Goal: Find specific page/section: Find specific page/section

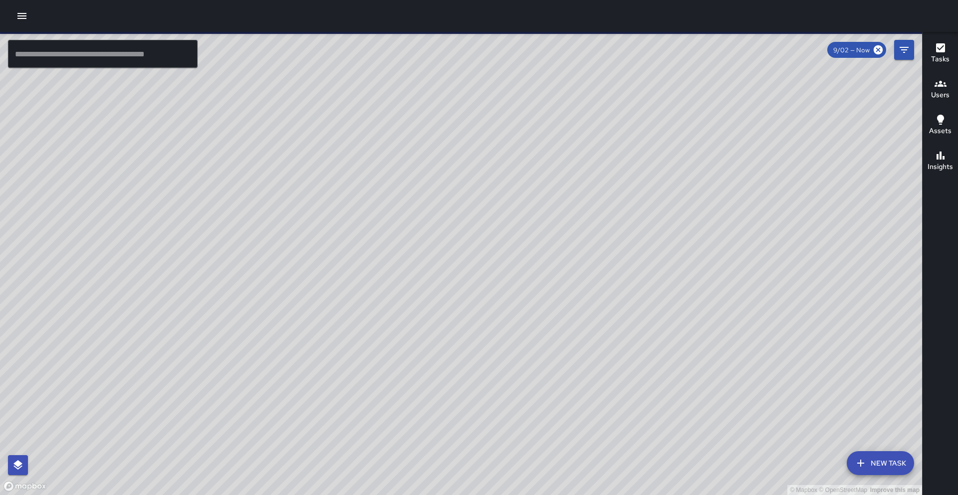
drag, startPoint x: 395, startPoint y: 330, endPoint x: 302, endPoint y: 269, distance: 111.2
click at [302, 269] on div "© Mapbox © OpenStreetMap Improve this map" at bounding box center [461, 263] width 922 height 463
drag, startPoint x: 153, startPoint y: 196, endPoint x: 280, endPoint y: 250, distance: 138.6
click at [280, 250] on div "© Mapbox © OpenStreetMap Improve this map" at bounding box center [461, 263] width 922 height 463
drag, startPoint x: 364, startPoint y: 259, endPoint x: 300, endPoint y: 256, distance: 63.9
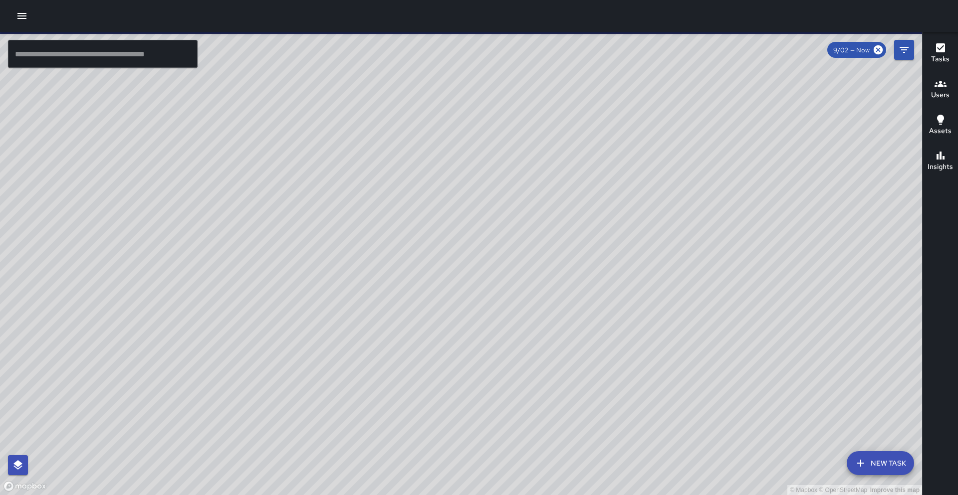
click at [298, 261] on div "© Mapbox © OpenStreetMap Improve this map" at bounding box center [461, 263] width 922 height 463
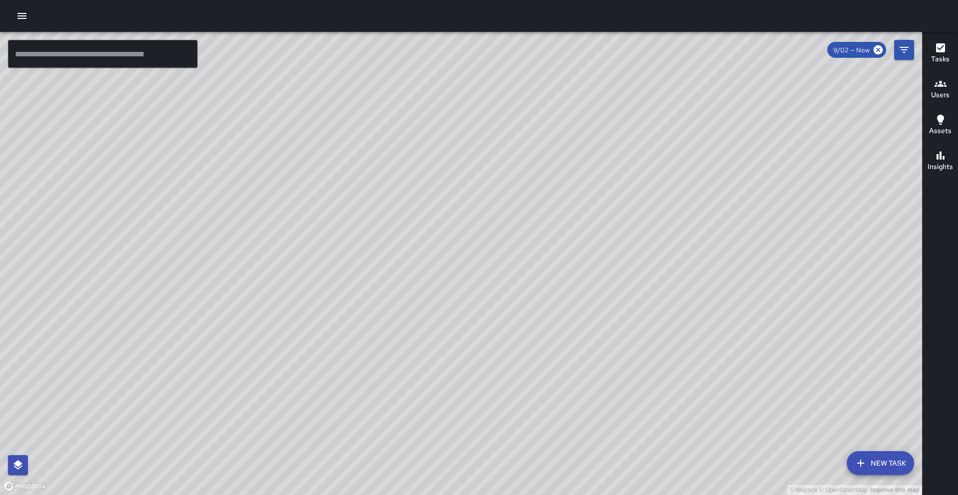
drag, startPoint x: 488, startPoint y: 277, endPoint x: 366, endPoint y: 249, distance: 125.9
click at [366, 249] on div "© Mapbox © OpenStreetMap Improve this map" at bounding box center [461, 263] width 922 height 463
drag, startPoint x: 384, startPoint y: 278, endPoint x: 379, endPoint y: 265, distance: 14.1
click at [379, 265] on div "© Mapbox © OpenStreetMap Improve this map" at bounding box center [461, 263] width 922 height 463
drag, startPoint x: 429, startPoint y: 142, endPoint x: 344, endPoint y: 226, distance: 120.6
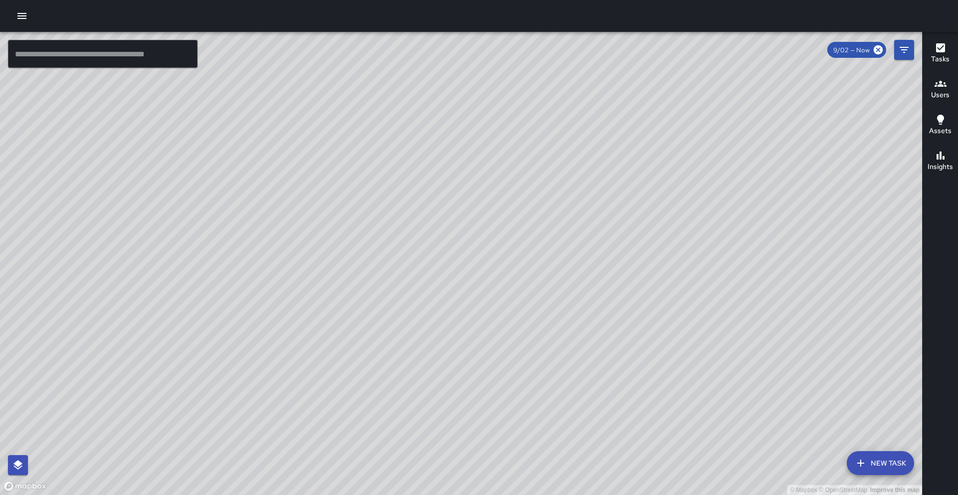
click at [404, 209] on div "© Mapbox © OpenStreetMap Improve this map" at bounding box center [461, 263] width 922 height 463
drag, startPoint x: 427, startPoint y: 161, endPoint x: 358, endPoint y: 200, distance: 79.6
click at [312, 279] on div "© Mapbox © OpenStreetMap Improve this map" at bounding box center [461, 263] width 922 height 463
drag, startPoint x: 328, startPoint y: 214, endPoint x: 360, endPoint y: 207, distance: 32.7
click at [368, 198] on div "© Mapbox © OpenStreetMap Improve this map" at bounding box center [461, 263] width 922 height 463
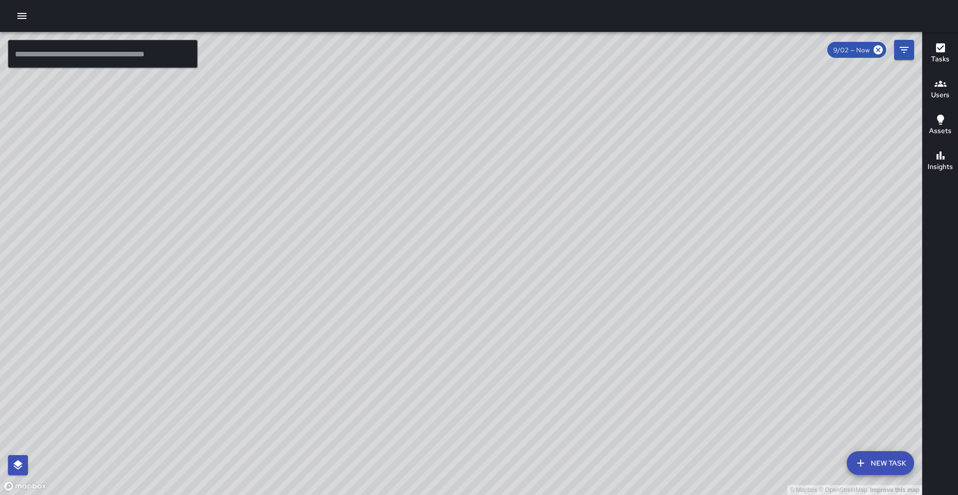
drag, startPoint x: 397, startPoint y: 293, endPoint x: 318, endPoint y: 234, distance: 99.0
click at [322, 229] on div "© Mapbox © OpenStreetMap Improve this map" at bounding box center [461, 263] width 922 height 463
drag, startPoint x: 331, startPoint y: 275, endPoint x: 356, endPoint y: 275, distance: 25.4
click at [357, 275] on div "© Mapbox © OpenStreetMap Improve this map" at bounding box center [461, 263] width 922 height 463
drag, startPoint x: 367, startPoint y: 222, endPoint x: 349, endPoint y: 335, distance: 114.2
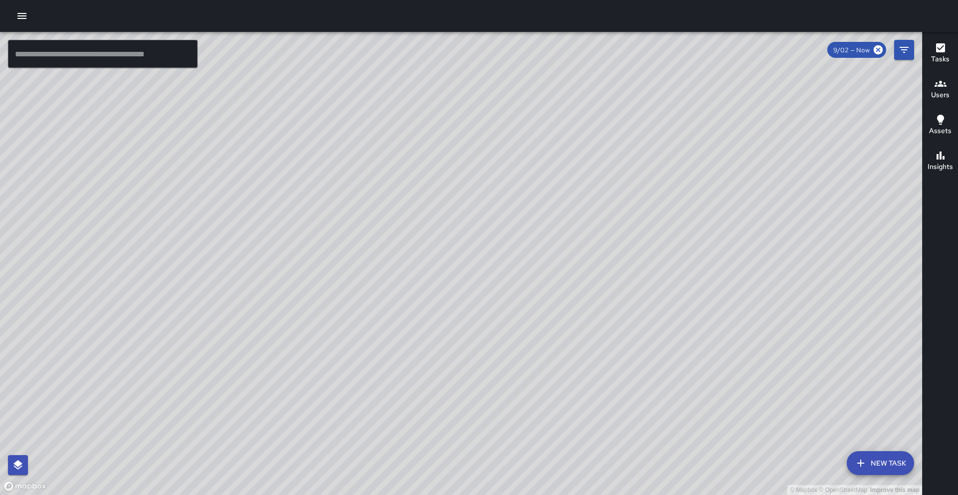
click at [352, 375] on div "© Mapbox © OpenStreetMap Improve this map" at bounding box center [461, 263] width 922 height 463
drag, startPoint x: 435, startPoint y: 300, endPoint x: 407, endPoint y: 278, distance: 35.6
click at [445, 255] on div "© Mapbox © OpenStreetMap Improve this map" at bounding box center [461, 263] width 922 height 463
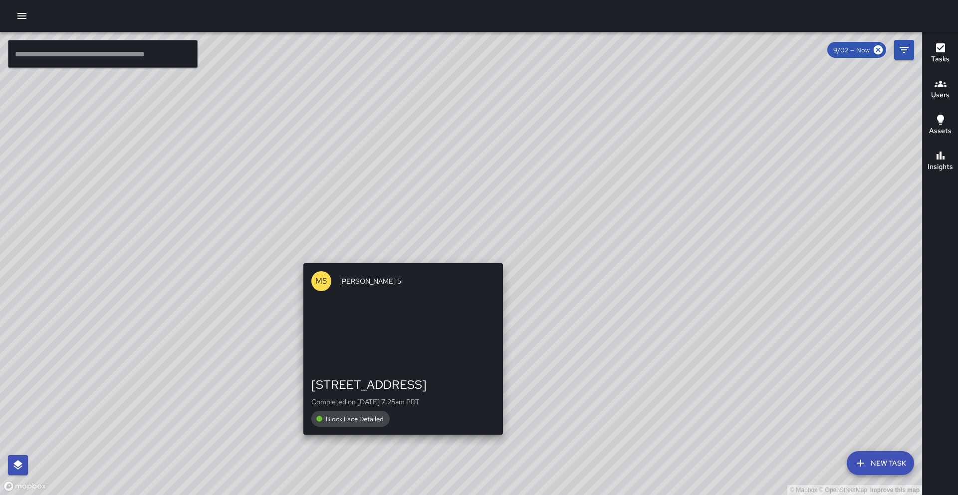
drag, startPoint x: 389, startPoint y: 340, endPoint x: 406, endPoint y: 235, distance: 106.3
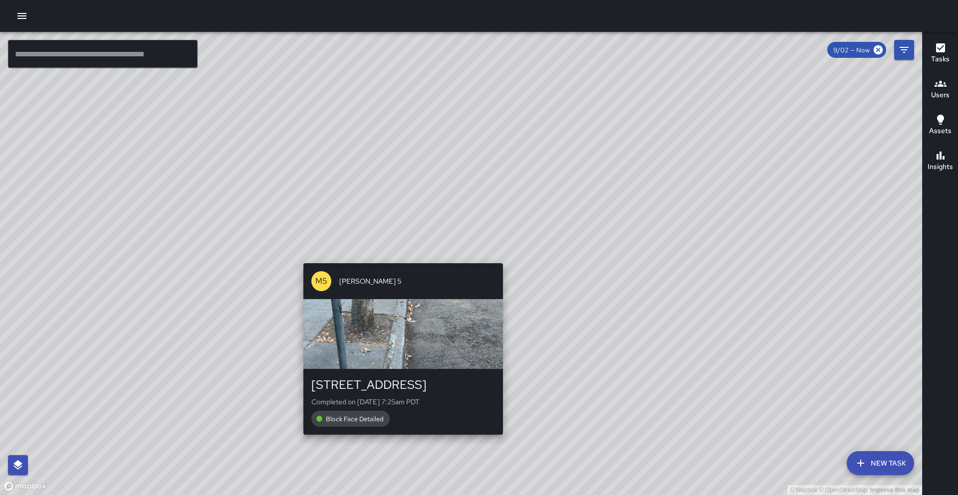
click at [406, 235] on div "© Mapbox © OpenStreetMap Improve this map M5 [PERSON_NAME] [STREET_ADDRESS] Com…" at bounding box center [461, 263] width 922 height 463
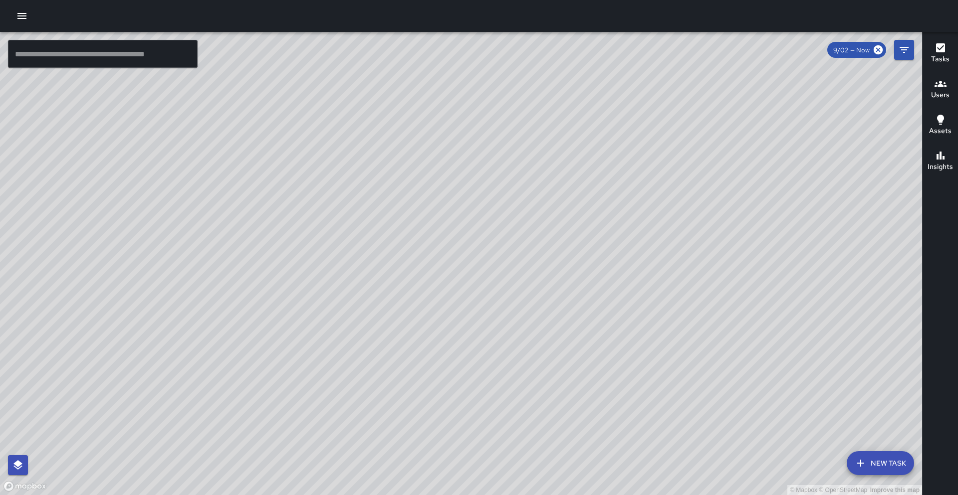
drag, startPoint x: 537, startPoint y: 360, endPoint x: 547, endPoint y: 270, distance: 90.8
click at [601, 236] on div "© Mapbox © OpenStreetMap Improve this map" at bounding box center [461, 263] width 922 height 463
drag, startPoint x: 421, startPoint y: 329, endPoint x: 347, endPoint y: 401, distance: 103.7
click at [347, 401] on div "© Mapbox © OpenStreetMap Improve this map" at bounding box center [461, 263] width 922 height 463
drag, startPoint x: 491, startPoint y: 253, endPoint x: 510, endPoint y: 227, distance: 32.1
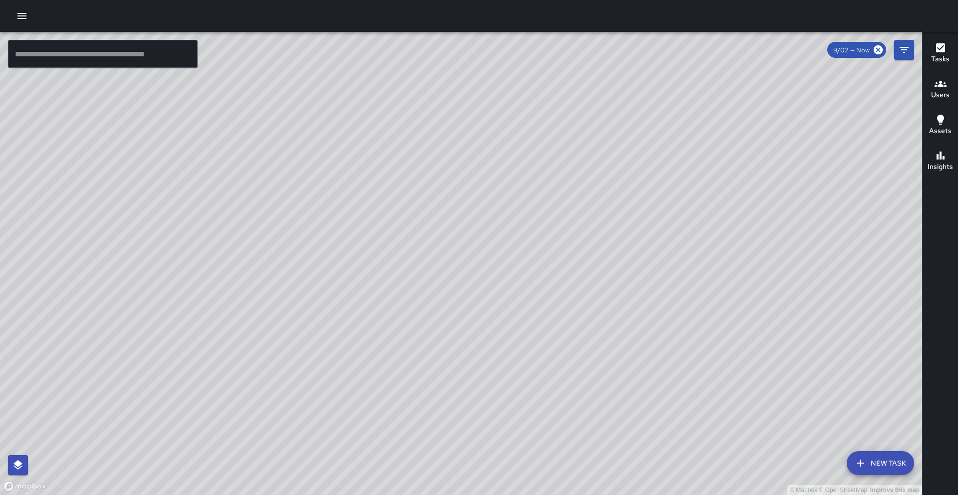
click at [510, 227] on div "© Mapbox © OpenStreetMap Improve this map" at bounding box center [461, 263] width 922 height 463
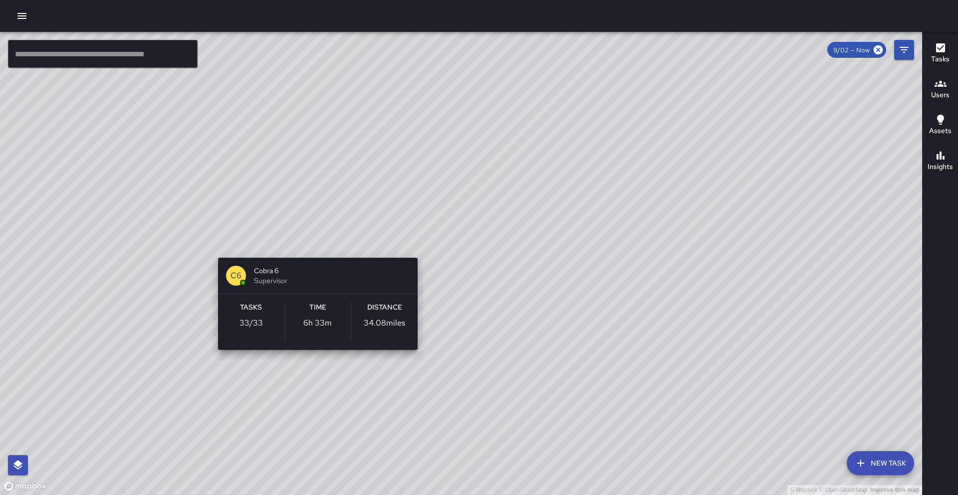
click at [314, 244] on div "© Mapbox © OpenStreetMap Improve this map C6 Cobra 6 Supervisor Tasks 33 / 33 T…" at bounding box center [461, 263] width 922 height 463
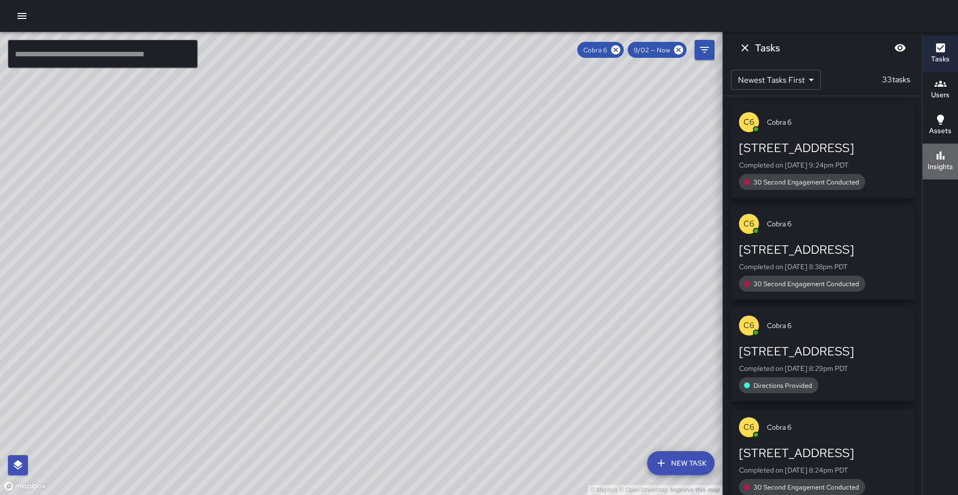
click at [951, 154] on div "Insights" at bounding box center [939, 161] width 25 height 23
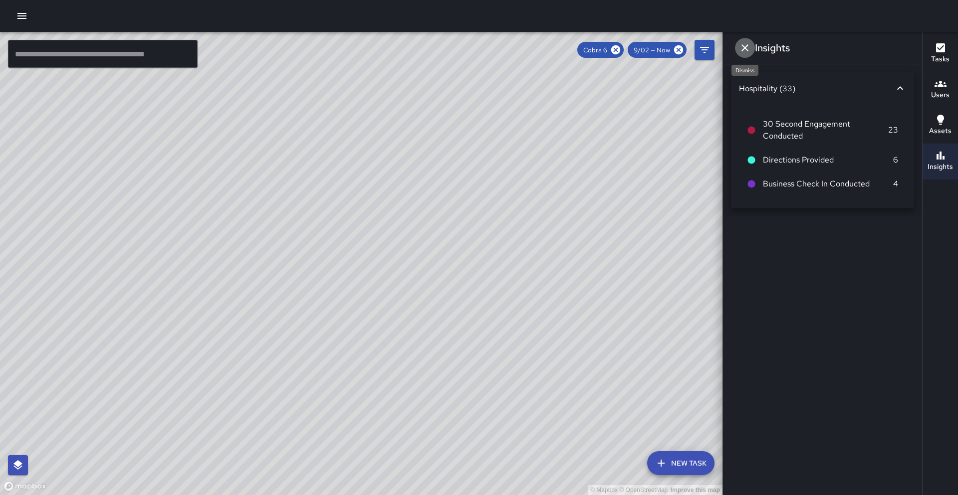
click at [744, 48] on icon "Dismiss" at bounding box center [744, 47] width 7 height 7
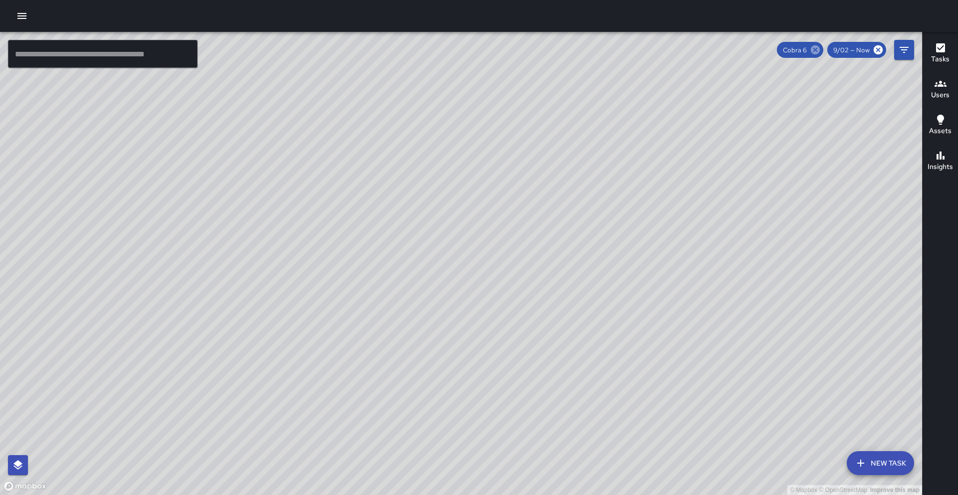
click at [816, 49] on icon at bounding box center [814, 49] width 11 height 11
drag, startPoint x: 403, startPoint y: 244, endPoint x: 413, endPoint y: 236, distance: 12.8
click at [413, 236] on div "© Mapbox © OpenStreetMap Improve this map" at bounding box center [461, 263] width 922 height 463
drag, startPoint x: 430, startPoint y: 258, endPoint x: 350, endPoint y: 327, distance: 105.8
click at [350, 327] on div "© Mapbox © OpenStreetMap Improve this map" at bounding box center [461, 263] width 922 height 463
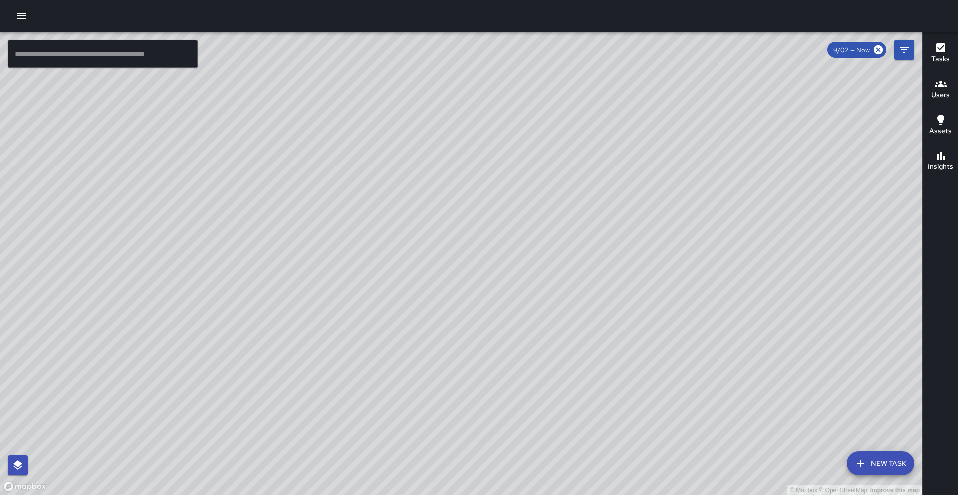
drag, startPoint x: 382, startPoint y: 220, endPoint x: 367, endPoint y: 288, distance: 69.5
click at [370, 287] on div "© Mapbox © OpenStreetMap Improve this map" at bounding box center [461, 263] width 922 height 463
drag, startPoint x: 347, startPoint y: 295, endPoint x: 387, endPoint y: 216, distance: 88.3
click at [387, 216] on div "© Mapbox © OpenStreetMap Improve this map" at bounding box center [461, 263] width 922 height 463
drag, startPoint x: 395, startPoint y: 252, endPoint x: 223, endPoint y: 286, distance: 175.0
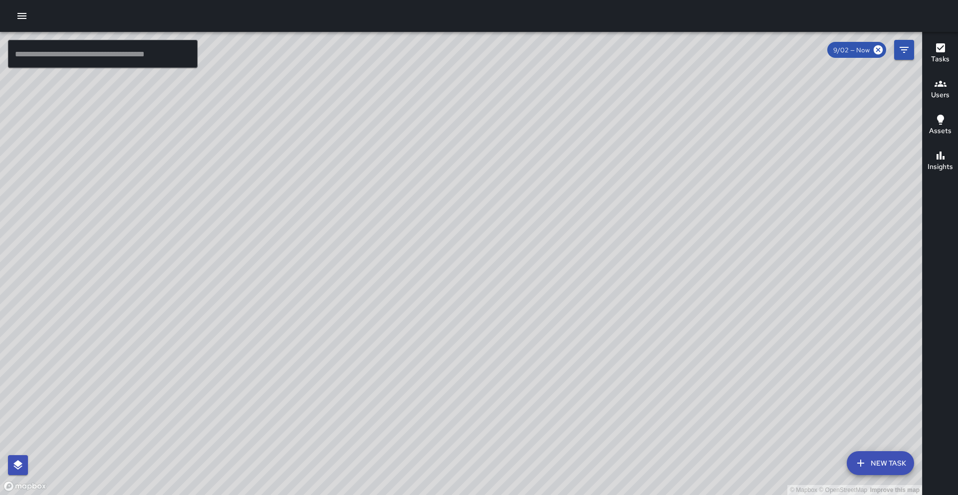
click at [220, 288] on div "© Mapbox © OpenStreetMap Improve this map" at bounding box center [461, 263] width 922 height 463
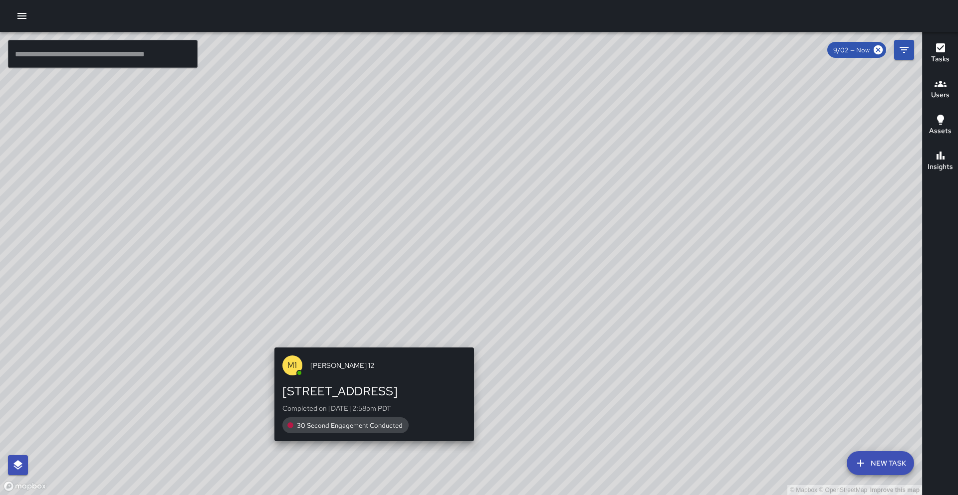
drag, startPoint x: 430, startPoint y: 262, endPoint x: 359, endPoint y: 339, distance: 104.4
click at [355, 347] on div "© Mapbox © OpenStreetMap Improve this map M1 [PERSON_NAME] 12 [STREET_ADDRESS] …" at bounding box center [461, 263] width 922 height 463
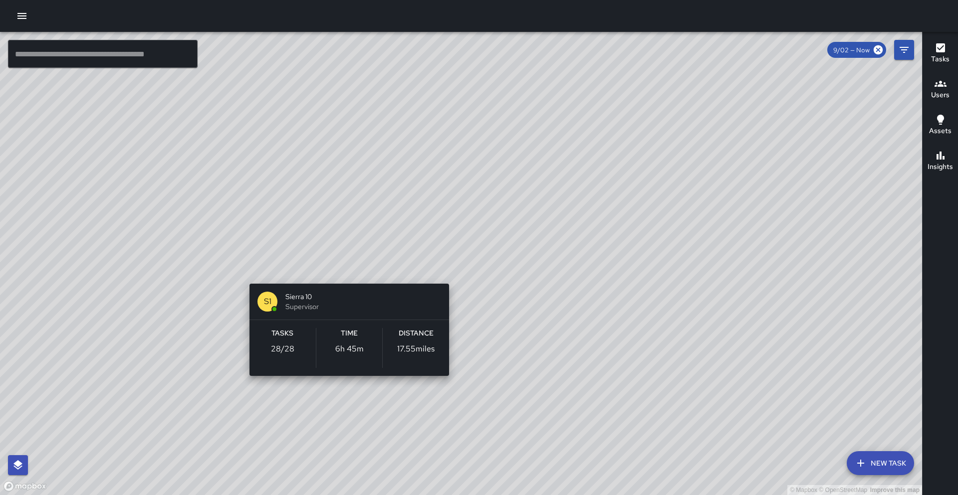
click at [338, 270] on div "© Mapbox © OpenStreetMap Improve this map S1 Sierra 10 Supervisor Tasks 28 / 28…" at bounding box center [461, 263] width 922 height 463
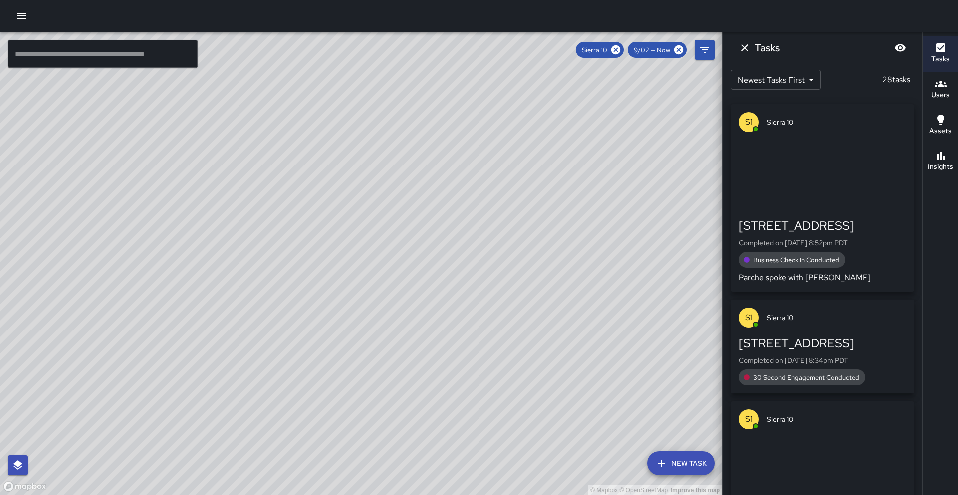
drag, startPoint x: 494, startPoint y: 191, endPoint x: 316, endPoint y: 388, distance: 265.9
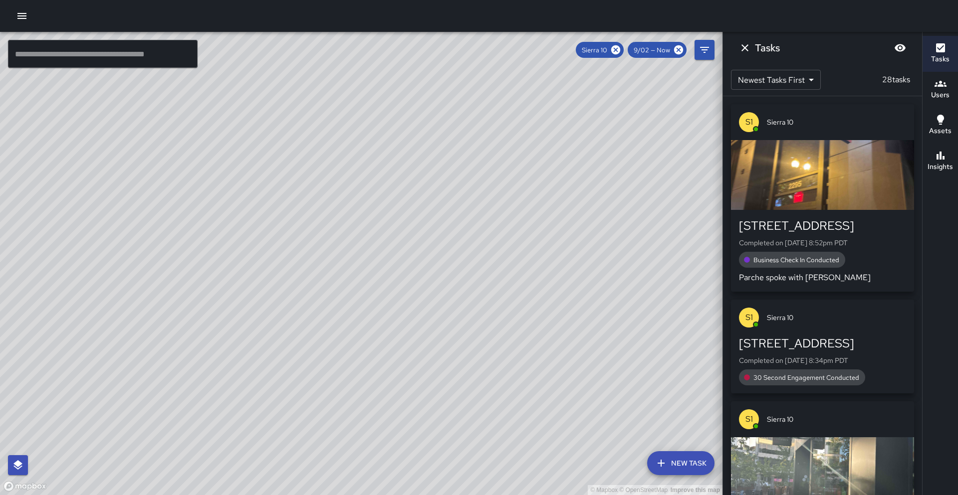
click at [312, 393] on div "© Mapbox © OpenStreetMap Improve this map" at bounding box center [361, 263] width 722 height 463
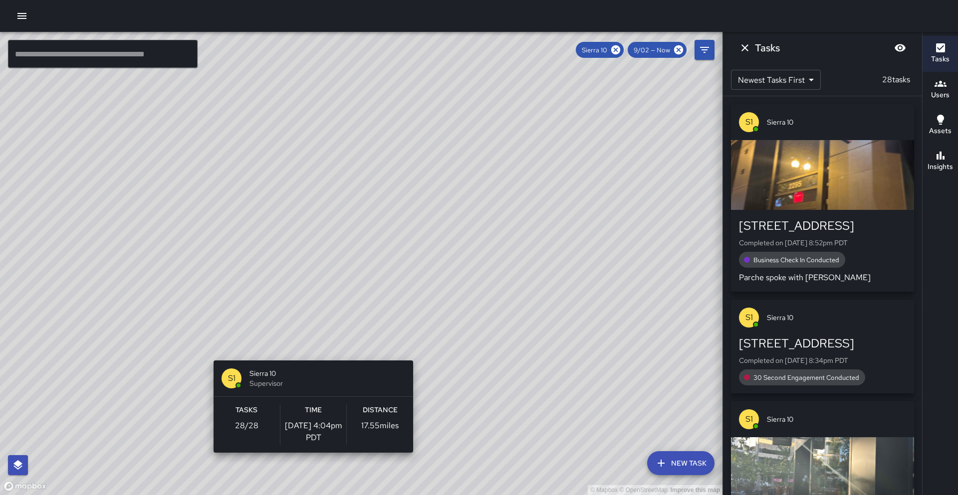
drag, startPoint x: 290, startPoint y: 366, endPoint x: 309, endPoint y: 355, distance: 21.9
click at [309, 355] on div "© Mapbox © OpenStreetMap Improve this map S1 Sierra 10 Supervisor Tasks 28 / 28…" at bounding box center [361, 263] width 722 height 463
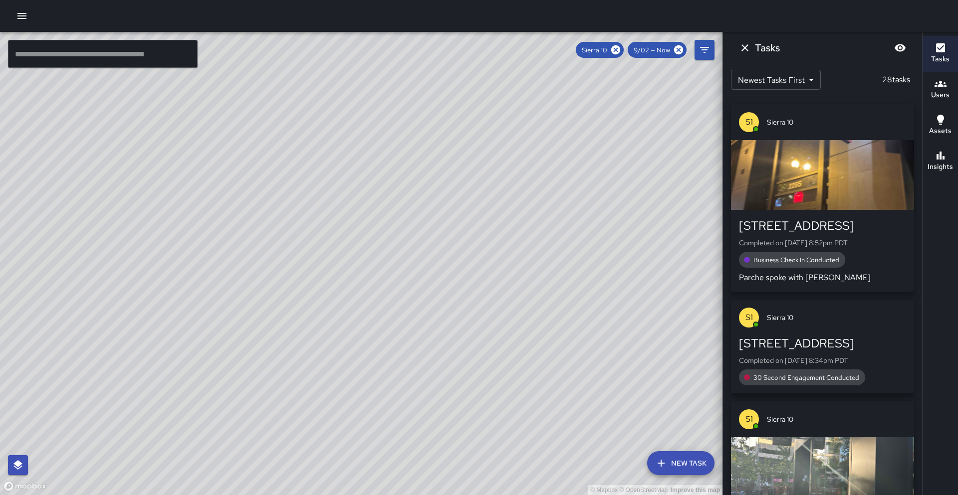
drag, startPoint x: 417, startPoint y: 296, endPoint x: 424, endPoint y: 264, distance: 32.3
click at [424, 264] on div "© Mapbox © OpenStreetMap Improve this map" at bounding box center [361, 263] width 722 height 463
drag, startPoint x: 425, startPoint y: 264, endPoint x: 371, endPoint y: 306, distance: 68.6
click at [371, 306] on div "© Mapbox © OpenStreetMap Improve this map" at bounding box center [361, 263] width 722 height 463
click at [939, 161] on icon "button" at bounding box center [940, 156] width 12 height 12
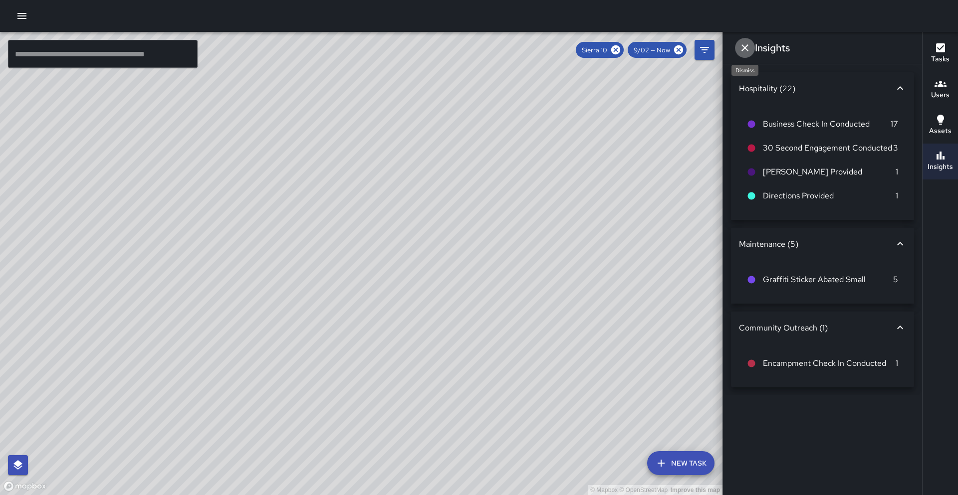
click at [748, 47] on icon "Dismiss" at bounding box center [745, 48] width 12 height 12
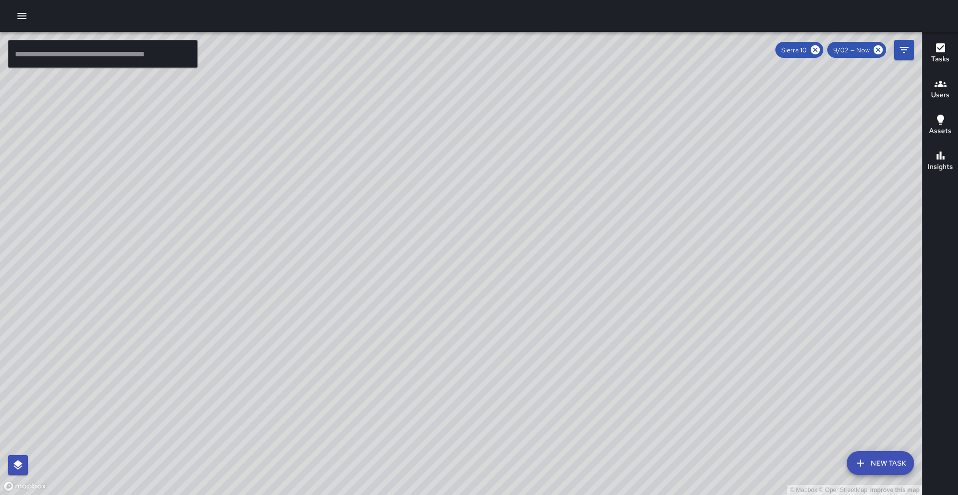
click at [171, 51] on input "text" at bounding box center [103, 54] width 190 height 28
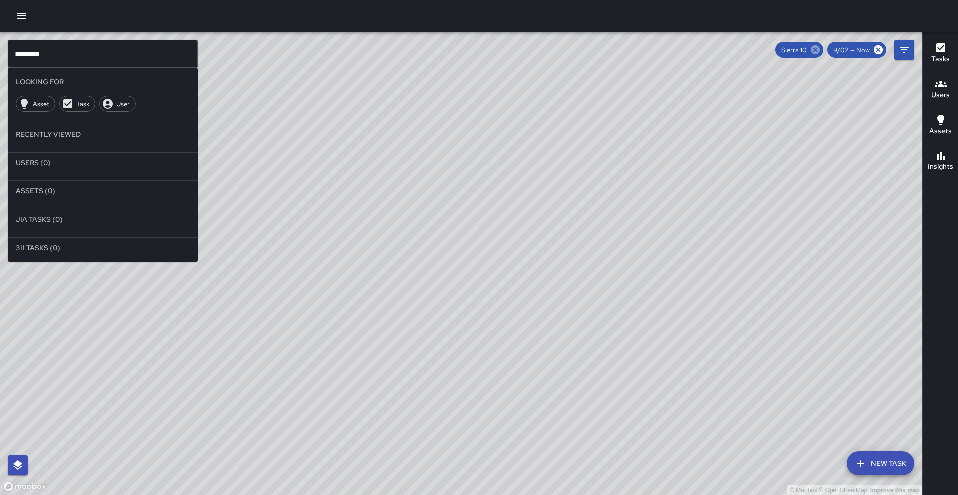
click at [819, 51] on icon at bounding box center [814, 49] width 9 height 9
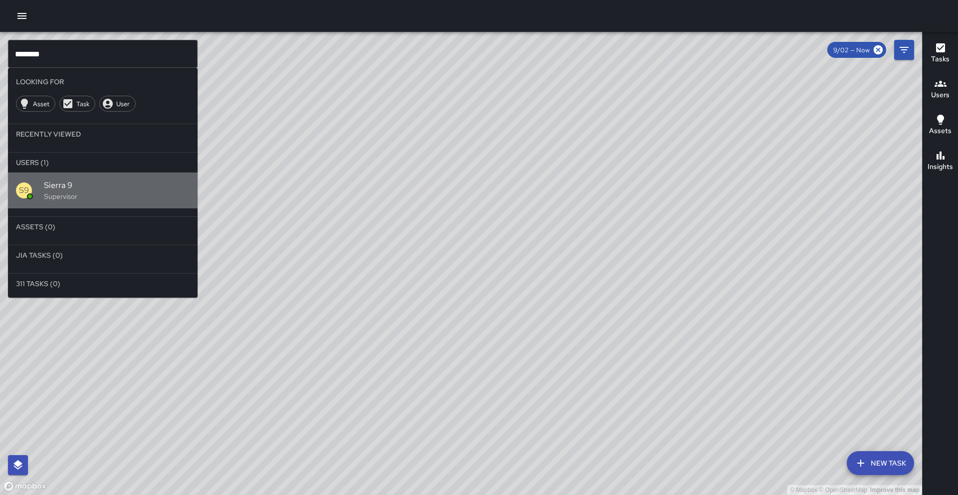
click at [79, 195] on p "Supervisor" at bounding box center [117, 197] width 146 height 10
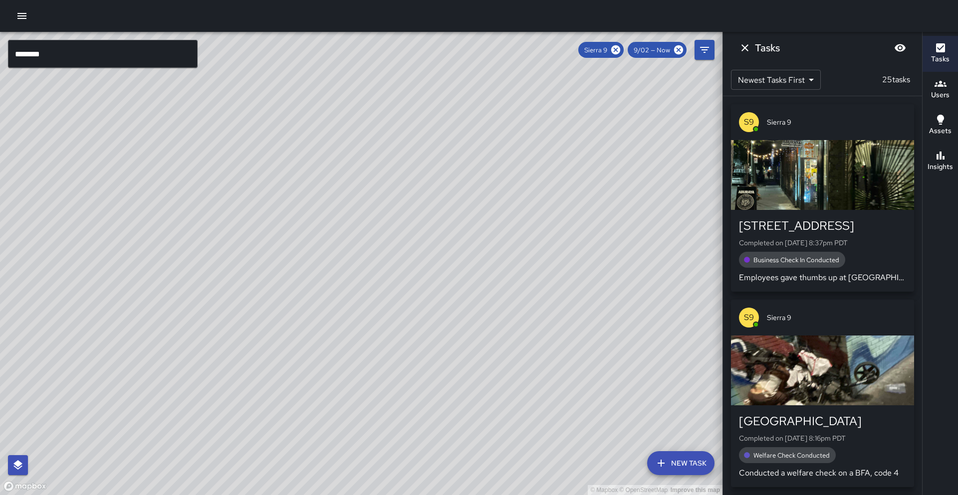
drag, startPoint x: 396, startPoint y: 293, endPoint x: 504, endPoint y: 99, distance: 222.2
click at [508, 96] on div "© Mapbox © OpenStreetMap Improve this map" at bounding box center [361, 263] width 722 height 463
drag, startPoint x: 388, startPoint y: 276, endPoint x: 433, endPoint y: 220, distance: 72.3
click at [472, 179] on div "© Mapbox © OpenStreetMap Improve this map" at bounding box center [361, 263] width 722 height 463
drag, startPoint x: 341, startPoint y: 182, endPoint x: 330, endPoint y: 181, distance: 11.1
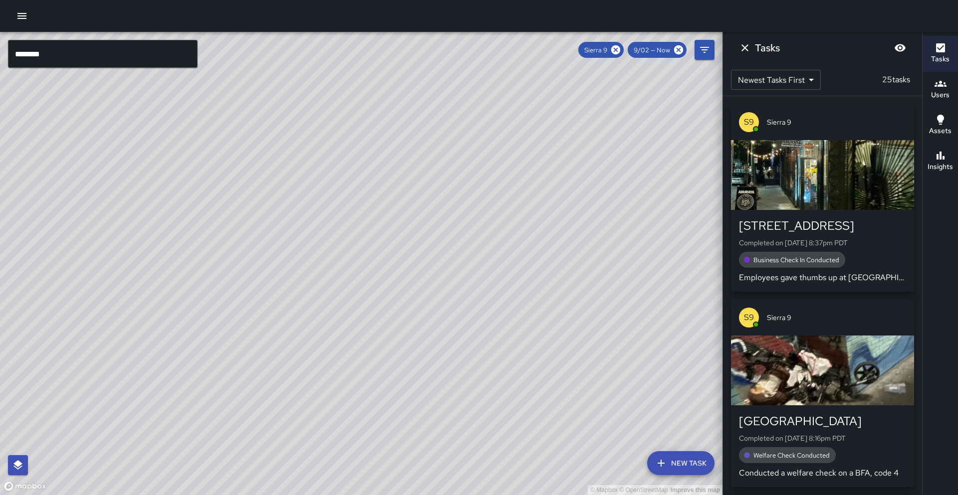
click at [330, 181] on div "© Mapbox © OpenStreetMap Improve this map" at bounding box center [361, 263] width 722 height 463
click at [943, 165] on h6 "Insights" at bounding box center [939, 167] width 25 height 11
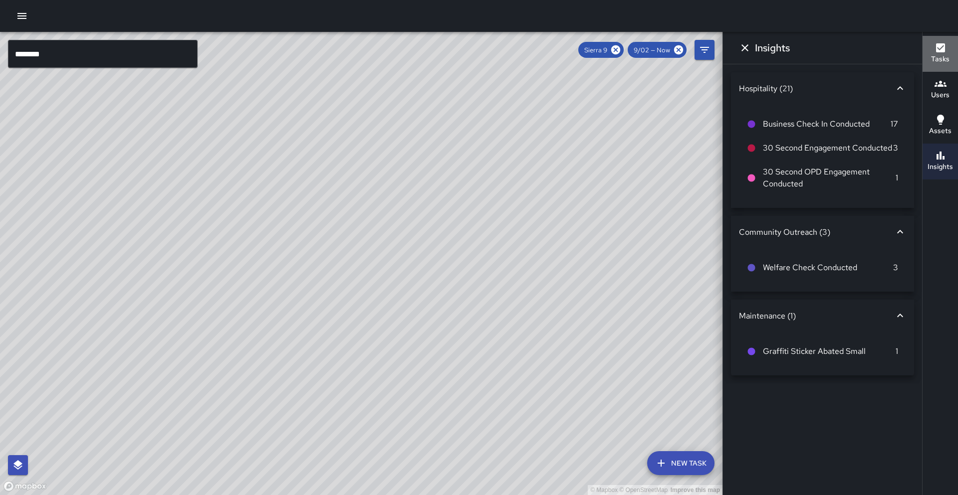
click at [955, 56] on button "Tasks" at bounding box center [939, 54] width 35 height 36
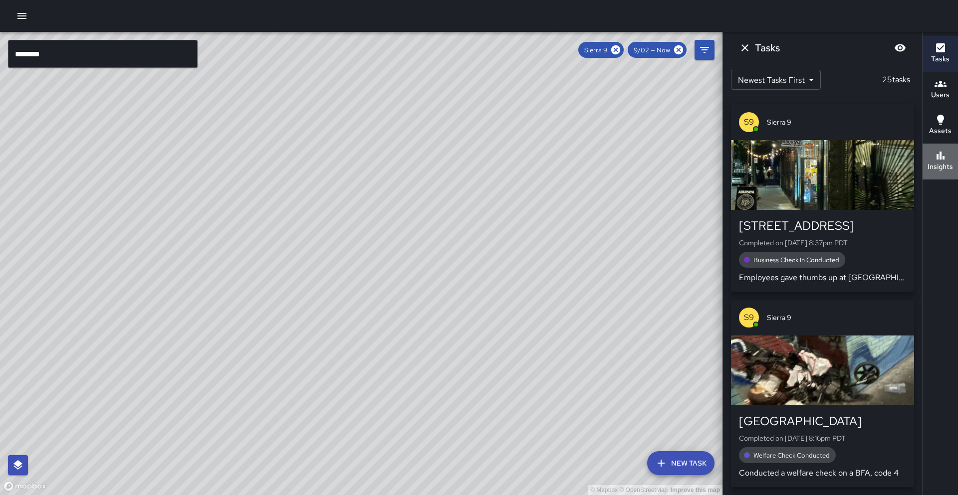
click at [938, 160] on icon "button" at bounding box center [940, 156] width 12 height 12
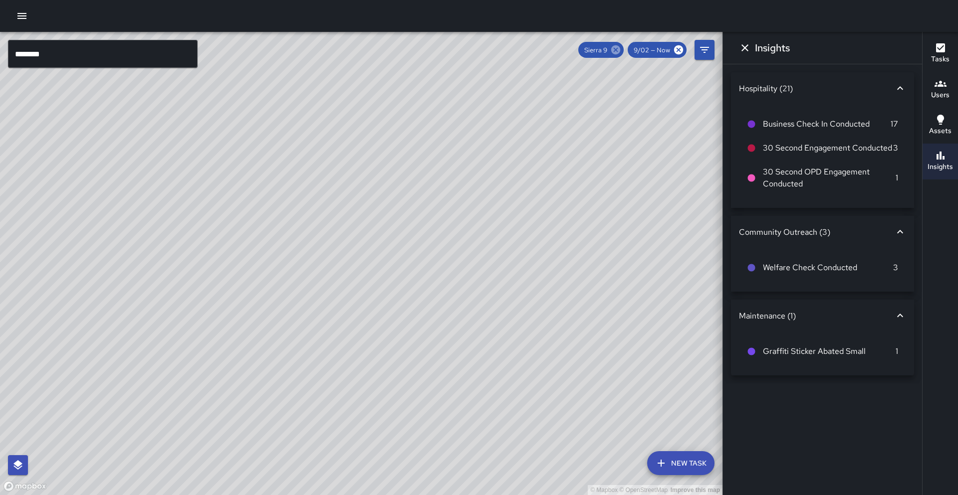
click at [617, 49] on icon at bounding box center [615, 49] width 11 height 11
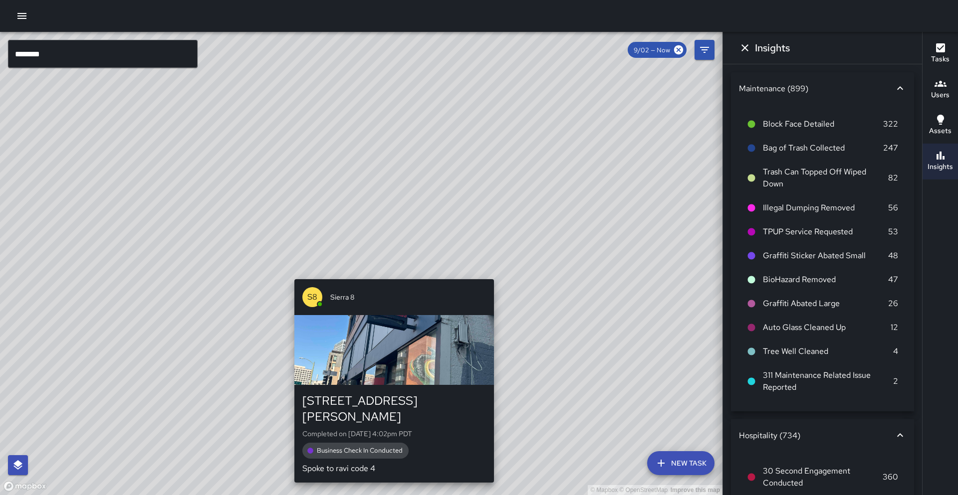
click at [372, 429] on p "Completed on [DATE] 4:02pm PDT" at bounding box center [394, 434] width 184 height 10
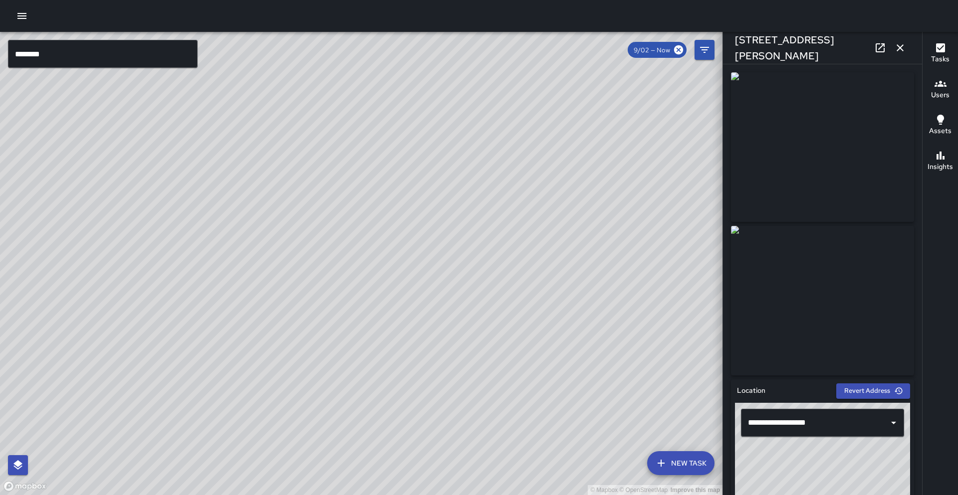
click at [901, 44] on icon "button" at bounding box center [900, 48] width 12 height 12
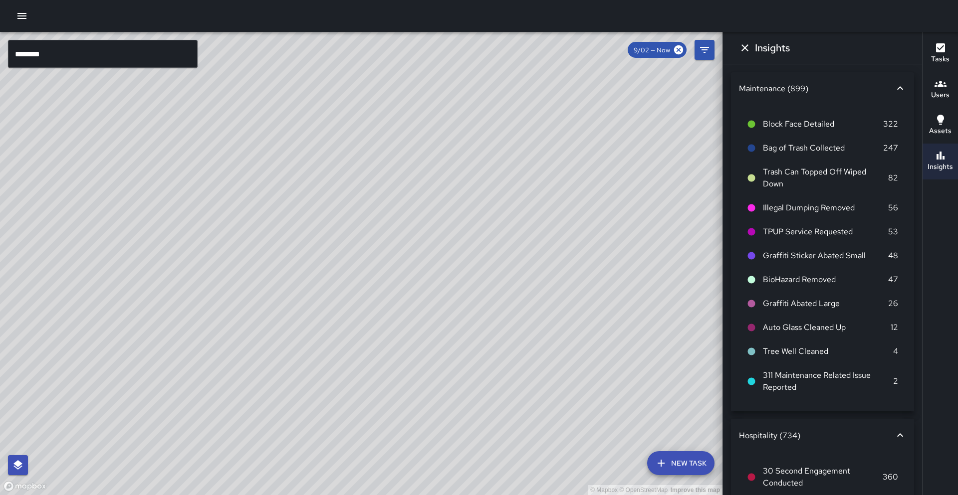
drag, startPoint x: 527, startPoint y: 185, endPoint x: 572, endPoint y: 170, distance: 47.3
click at [572, 170] on div "© Mapbox © OpenStreetMap Improve this map" at bounding box center [361, 263] width 722 height 463
drag, startPoint x: 449, startPoint y: 168, endPoint x: 465, endPoint y: 139, distance: 33.5
click at [467, 137] on div "© Mapbox © OpenStreetMap Improve this map" at bounding box center [361, 263] width 722 height 463
drag, startPoint x: 544, startPoint y: 119, endPoint x: 440, endPoint y: 271, distance: 184.1
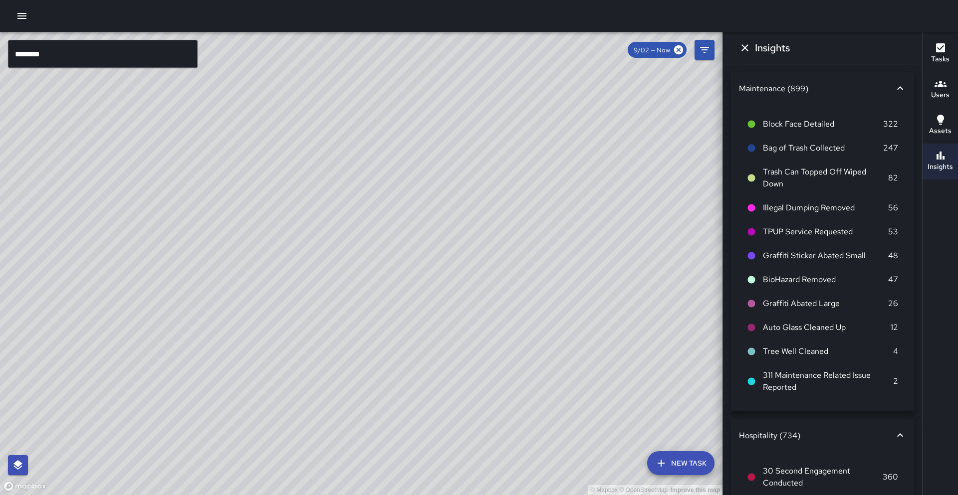
click at [478, 289] on div "© Mapbox © OpenStreetMap Improve this map" at bounding box center [361, 263] width 722 height 463
drag, startPoint x: 464, startPoint y: 197, endPoint x: 449, endPoint y: 301, distance: 105.3
click at [449, 301] on div "© Mapbox © OpenStreetMap Improve this map" at bounding box center [361, 263] width 722 height 463
drag, startPoint x: 486, startPoint y: 180, endPoint x: 444, endPoint y: 292, distance: 119.5
click at [448, 294] on div "© Mapbox © OpenStreetMap Improve this map" at bounding box center [361, 263] width 722 height 463
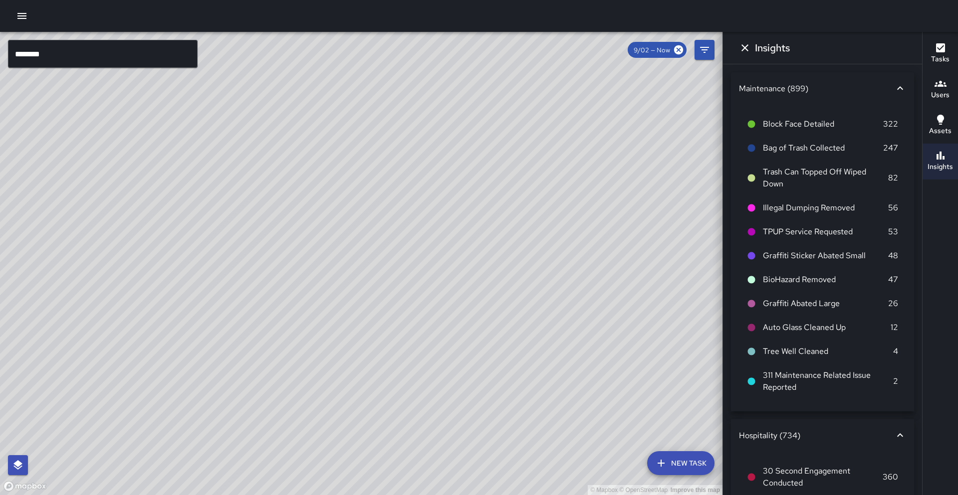
drag, startPoint x: 628, startPoint y: 269, endPoint x: 381, endPoint y: 233, distance: 249.5
click at [381, 233] on div "© Mapbox © OpenStreetMap Improve this map" at bounding box center [361, 263] width 722 height 463
click at [64, 49] on input "********" at bounding box center [103, 54] width 190 height 28
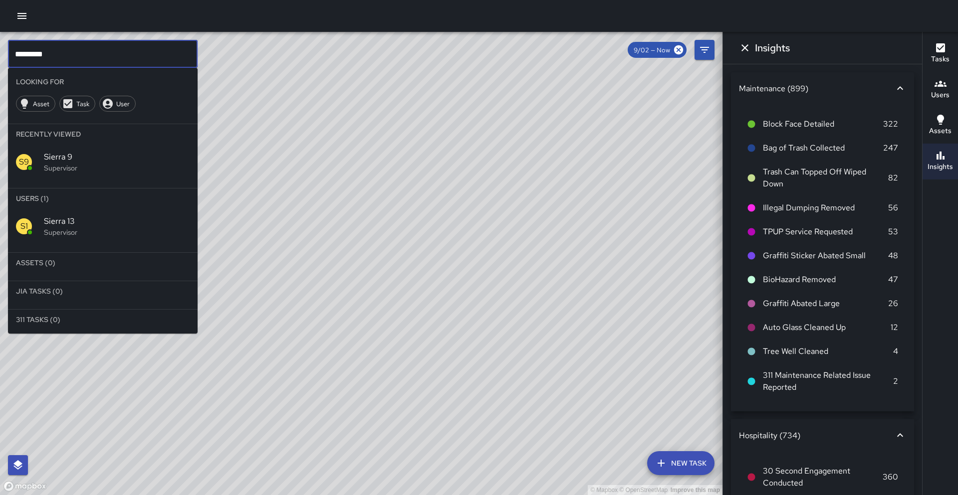
click at [61, 237] on p "Supervisor" at bounding box center [117, 232] width 146 height 10
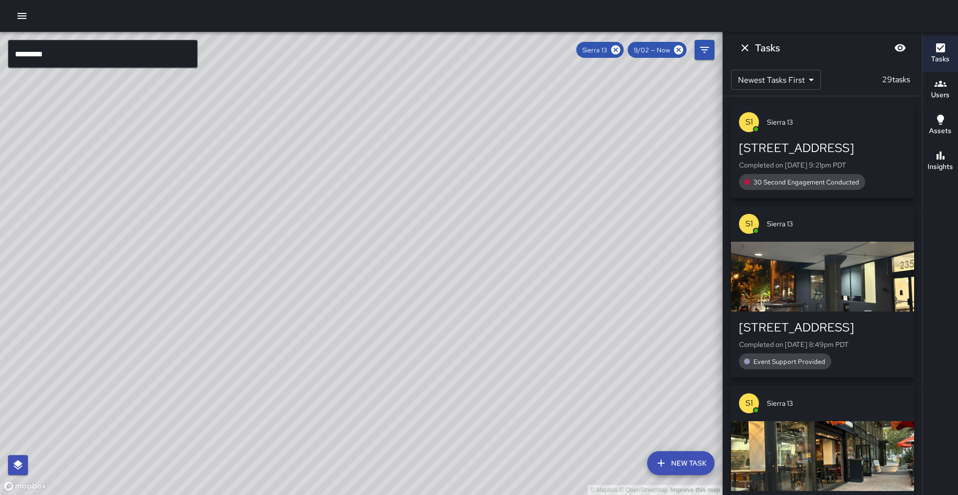
drag, startPoint x: 423, startPoint y: 180, endPoint x: 386, endPoint y: 201, distance: 43.1
click at [386, 201] on div "© Mapbox © OpenStreetMap Improve this map" at bounding box center [361, 263] width 722 height 463
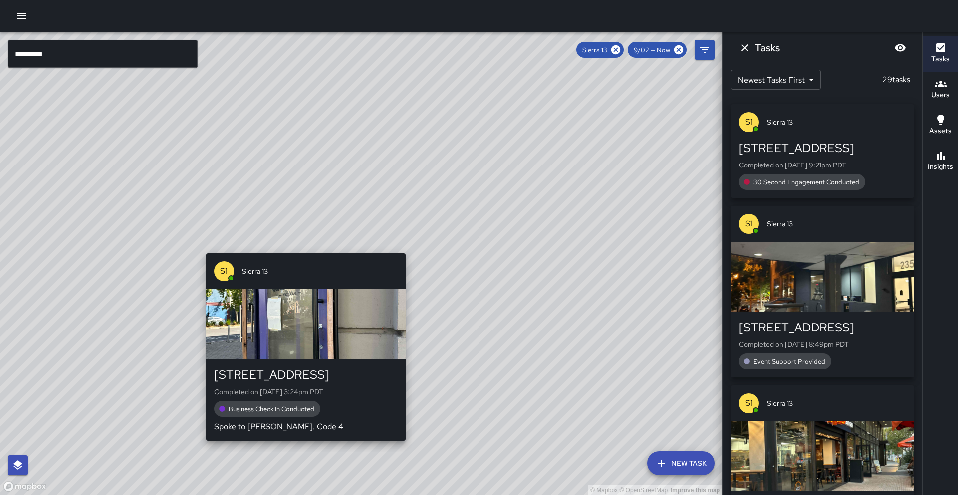
click at [303, 247] on div "© Mapbox © OpenStreetMap Improve this map S1 Sierra [GEOGRAPHIC_DATA][STREET_AD…" at bounding box center [361, 263] width 722 height 463
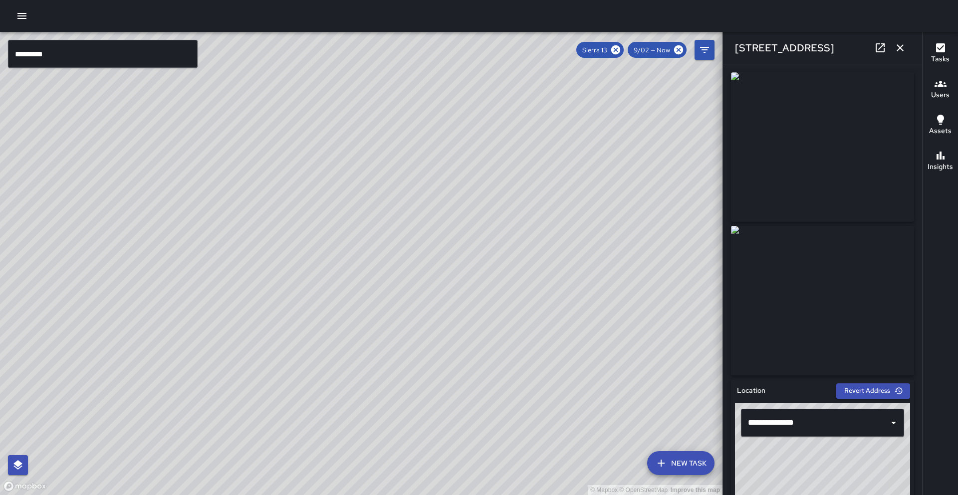
click at [894, 45] on icon "button" at bounding box center [900, 48] width 12 height 12
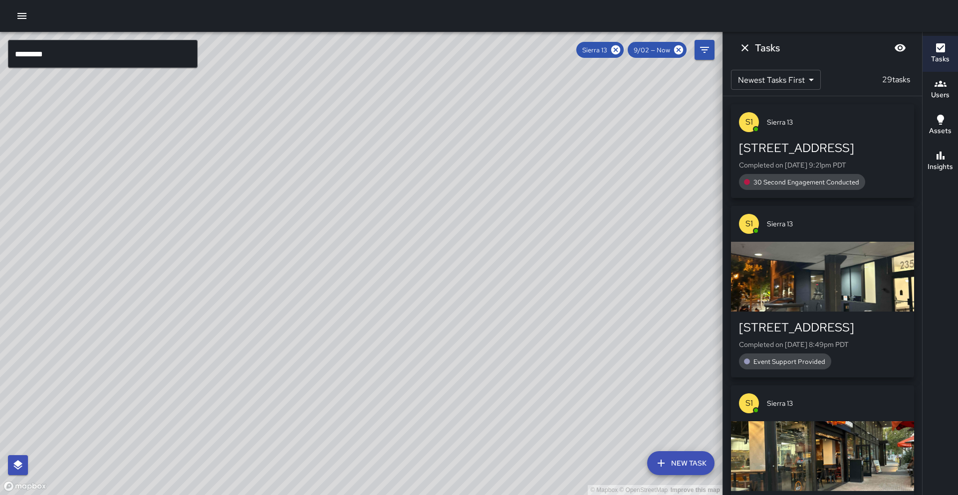
drag, startPoint x: 486, startPoint y: 190, endPoint x: 438, endPoint y: 194, distance: 48.0
click at [479, 143] on div "© Mapbox © OpenStreetMap Improve this map" at bounding box center [361, 263] width 722 height 463
drag, startPoint x: 389, startPoint y: 298, endPoint x: 383, endPoint y: 269, distance: 29.2
click at [395, 253] on div "© Mapbox © OpenStreetMap Improve this map" at bounding box center [361, 263] width 722 height 463
drag, startPoint x: 335, startPoint y: 239, endPoint x: 339, endPoint y: 212, distance: 27.2
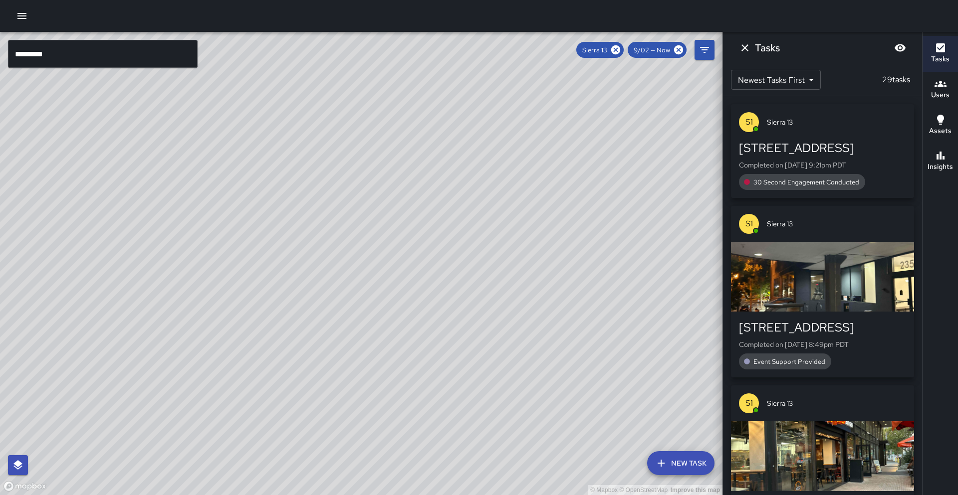
click at [360, 199] on div "© Mapbox © OpenStreetMap Improve this map" at bounding box center [361, 263] width 722 height 463
drag, startPoint x: 377, startPoint y: 240, endPoint x: 372, endPoint y: 216, distance: 24.9
click at [375, 211] on div "© Mapbox © OpenStreetMap Improve this map" at bounding box center [361, 263] width 722 height 463
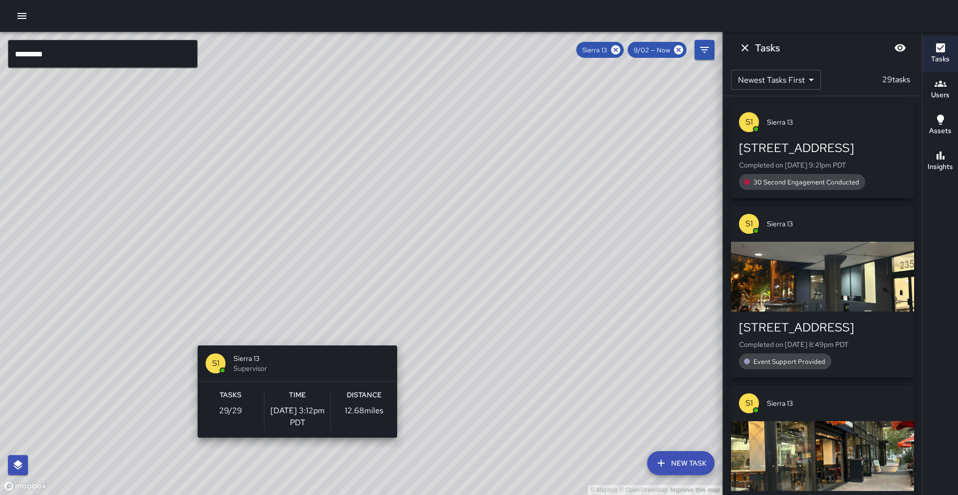
drag, startPoint x: 269, startPoint y: 365, endPoint x: 294, endPoint y: 338, distance: 36.3
click at [294, 338] on div "© Mapbox © OpenStreetMap Improve this map S1 Sierra 13 Supervisor Tasks 29 / 29…" at bounding box center [361, 263] width 722 height 463
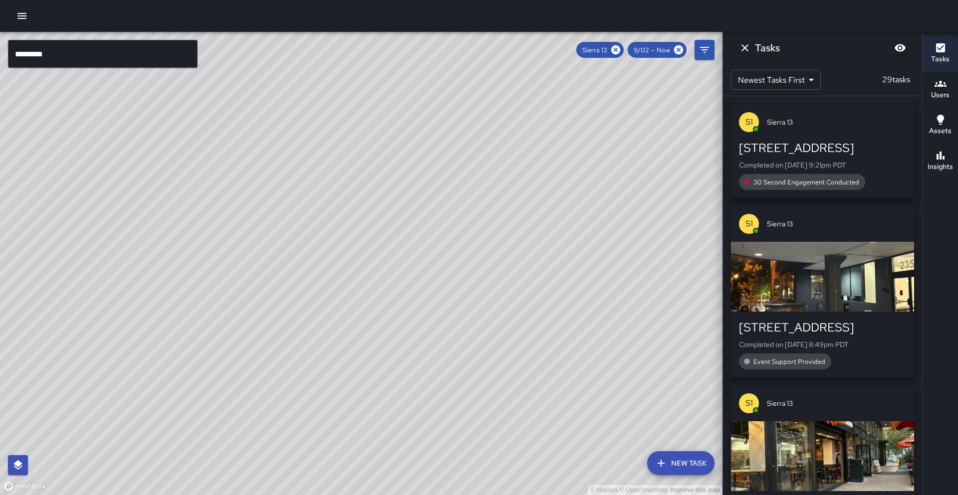
drag, startPoint x: 354, startPoint y: 286, endPoint x: 333, endPoint y: 276, distance: 22.5
click at [337, 275] on div "© Mapbox © OpenStreetMap Improve this map" at bounding box center [361, 263] width 722 height 463
drag, startPoint x: 444, startPoint y: 274, endPoint x: 249, endPoint y: 340, distance: 206.3
click at [249, 340] on div "© Mapbox © OpenStreetMap Improve this map" at bounding box center [361, 263] width 722 height 463
drag, startPoint x: 340, startPoint y: 326, endPoint x: 322, endPoint y: 289, distance: 40.6
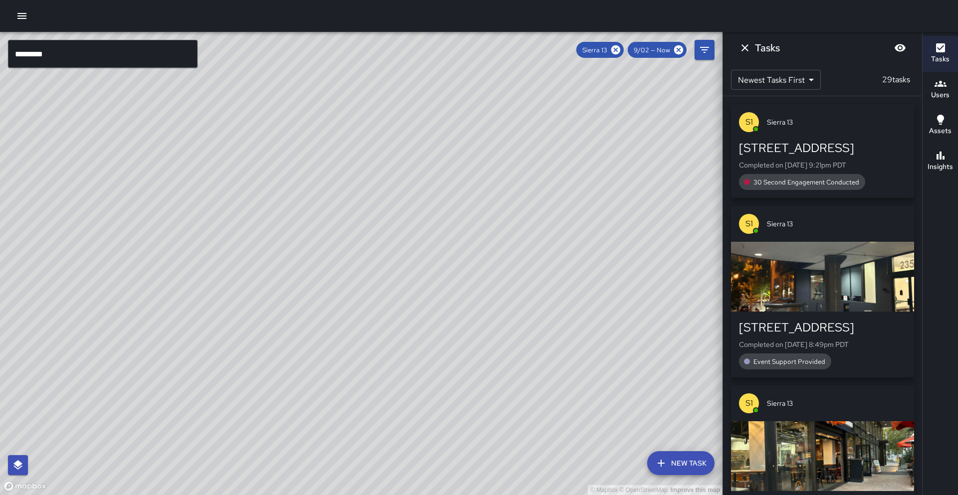
click at [322, 289] on div "© Mapbox © OpenStreetMap Improve this map" at bounding box center [361, 263] width 722 height 463
drag, startPoint x: 411, startPoint y: 247, endPoint x: 212, endPoint y: 334, distance: 217.8
click at [212, 334] on div "© Mapbox © OpenStreetMap Improve this map" at bounding box center [361, 263] width 722 height 463
drag, startPoint x: 209, startPoint y: 326, endPoint x: 341, endPoint y: 253, distance: 150.7
click at [341, 253] on div "© Mapbox © OpenStreetMap Improve this map" at bounding box center [361, 263] width 722 height 463
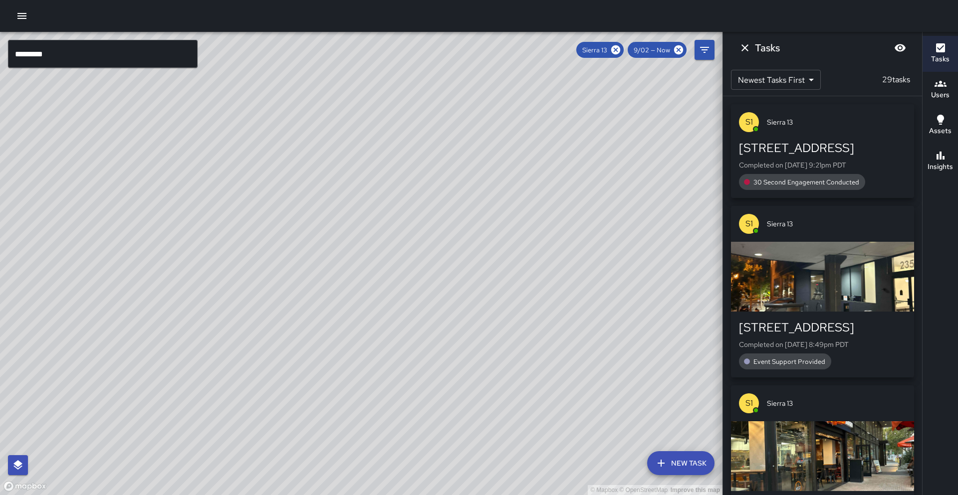
drag, startPoint x: 426, startPoint y: 268, endPoint x: 442, endPoint y: 257, distance: 19.0
click at [442, 257] on div "© Mapbox © OpenStreetMap Improve this map" at bounding box center [361, 263] width 722 height 463
click at [957, 163] on button "Insights" at bounding box center [939, 162] width 35 height 36
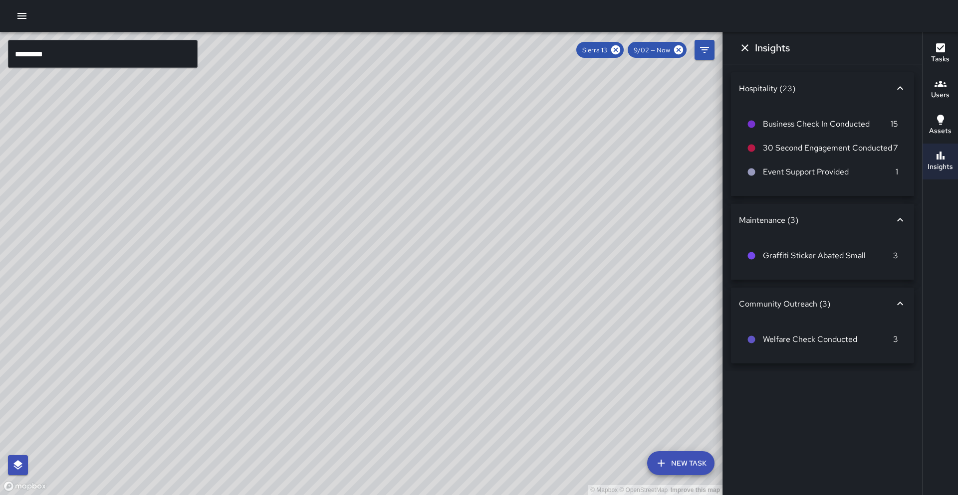
drag, startPoint x: 508, startPoint y: 247, endPoint x: 449, endPoint y: 271, distance: 63.8
click at [449, 271] on div "© Mapbox © OpenStreetMap Improve this map" at bounding box center [361, 263] width 722 height 463
drag, startPoint x: 379, startPoint y: 233, endPoint x: 409, endPoint y: 199, distance: 45.9
click at [409, 199] on div "© Mapbox © OpenStreetMap Improve this map" at bounding box center [361, 263] width 722 height 463
click at [620, 49] on icon at bounding box center [615, 49] width 9 height 9
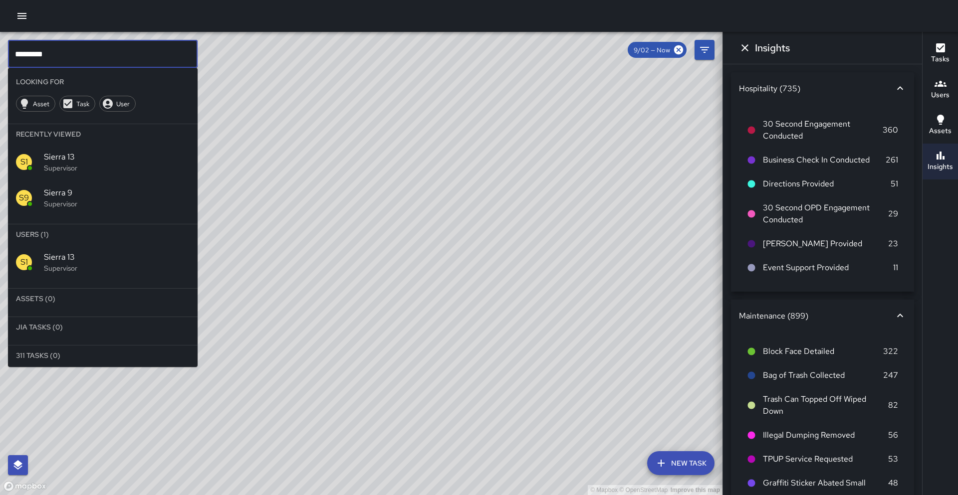
click at [71, 59] on input "*********" at bounding box center [103, 54] width 190 height 28
type input "********"
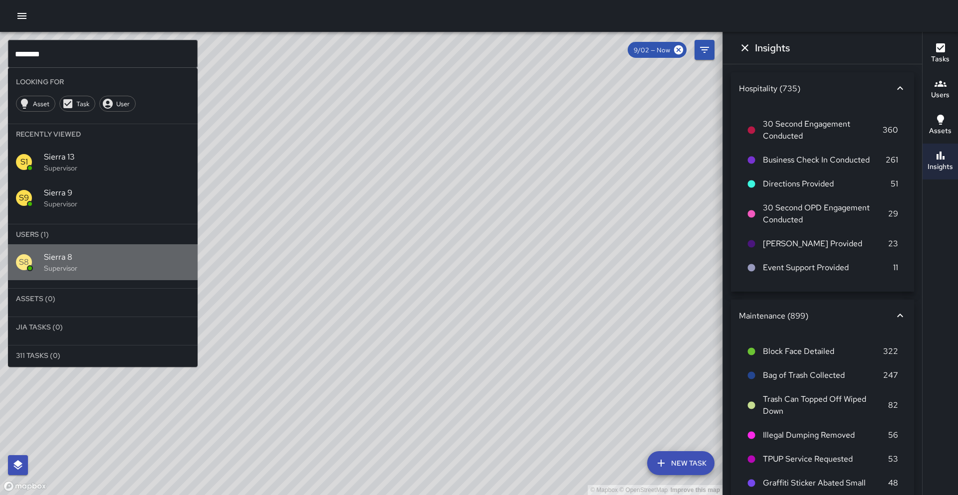
click at [69, 268] on p "Supervisor" at bounding box center [117, 268] width 146 height 10
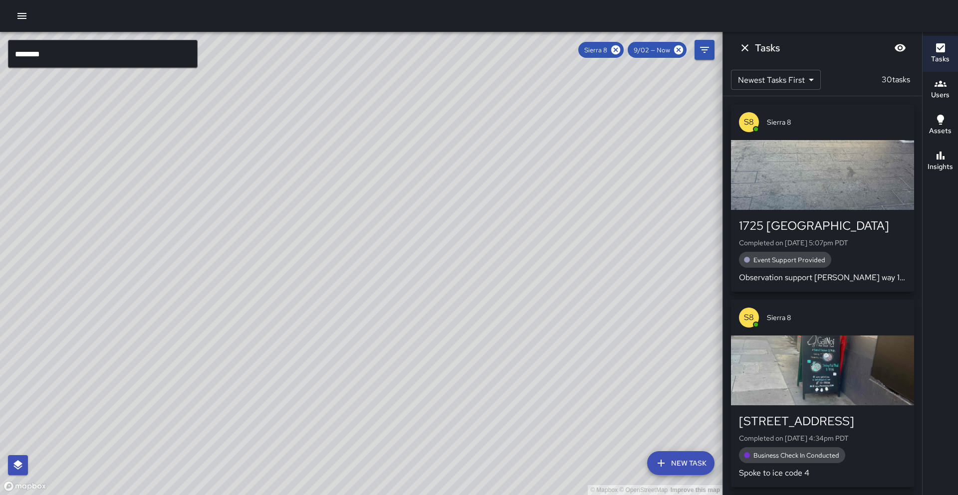
drag, startPoint x: 127, startPoint y: 316, endPoint x: 200, endPoint y: 167, distance: 166.4
click at [200, 167] on div "© Mapbox © OpenStreetMap Improve this map" at bounding box center [361, 263] width 722 height 463
drag, startPoint x: 410, startPoint y: 307, endPoint x: 430, endPoint y: 236, distance: 73.4
click at [432, 236] on div "© Mapbox © OpenStreetMap Improve this map" at bounding box center [361, 263] width 722 height 463
click at [945, 162] on h6 "Insights" at bounding box center [939, 167] width 25 height 11
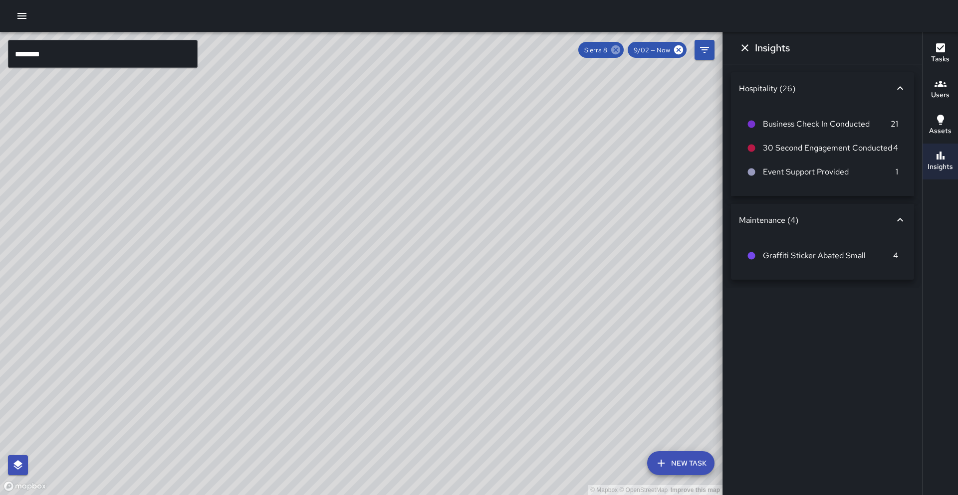
click at [615, 49] on icon at bounding box center [615, 49] width 9 height 9
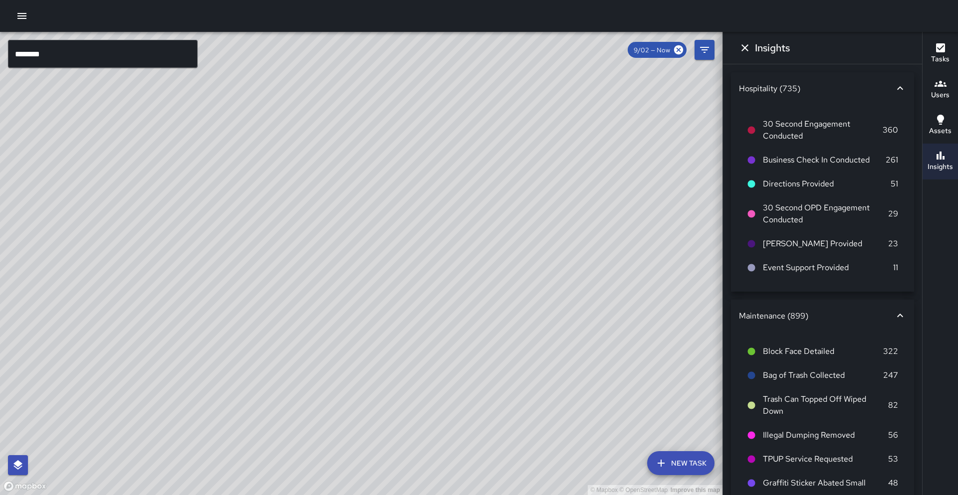
drag, startPoint x: 382, startPoint y: 291, endPoint x: 351, endPoint y: 367, distance: 82.5
click at [351, 367] on div "© Mapbox © OpenStreetMap Improve this map" at bounding box center [361, 263] width 722 height 463
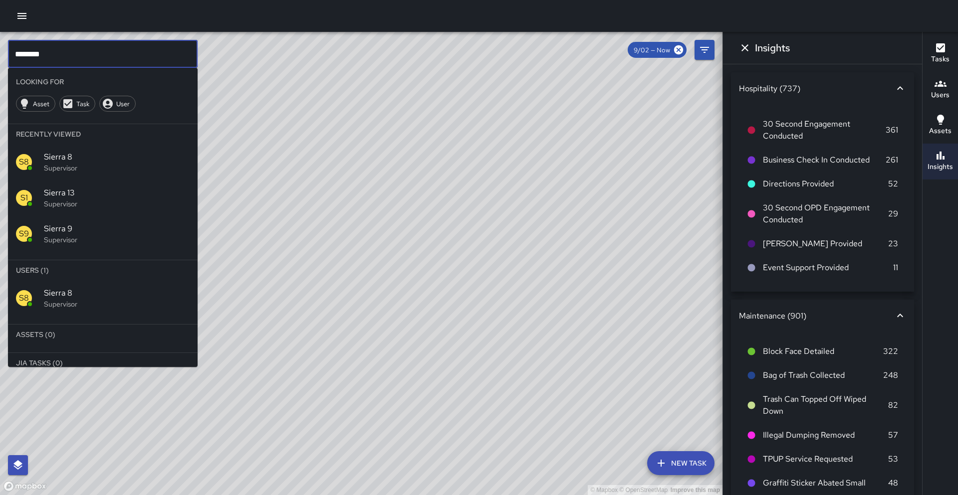
drag, startPoint x: 47, startPoint y: 61, endPoint x: 0, endPoint y: 55, distance: 47.3
click at [0, 56] on div "© Mapbox © OpenStreetMap Improve this map ******** ​ Looking For Asset Task Use…" at bounding box center [361, 263] width 722 height 463
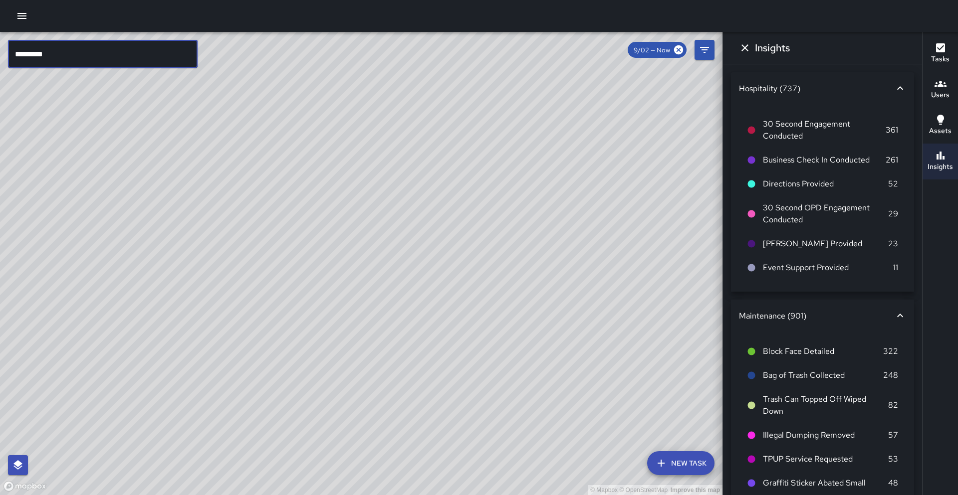
type input "*********"
click at [680, 53] on icon at bounding box center [678, 49] width 9 height 9
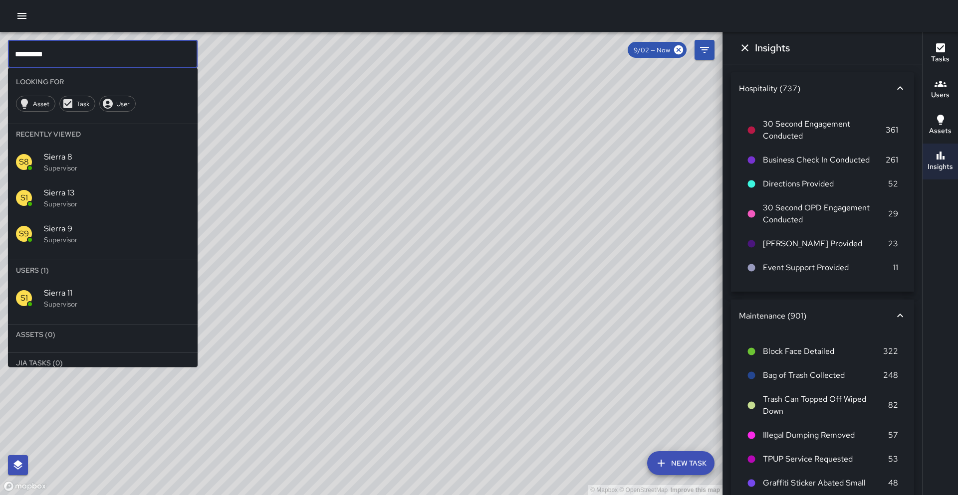
click at [101, 47] on input "*********" at bounding box center [103, 54] width 190 height 28
click at [48, 294] on span "Sierra 11" at bounding box center [117, 293] width 146 height 12
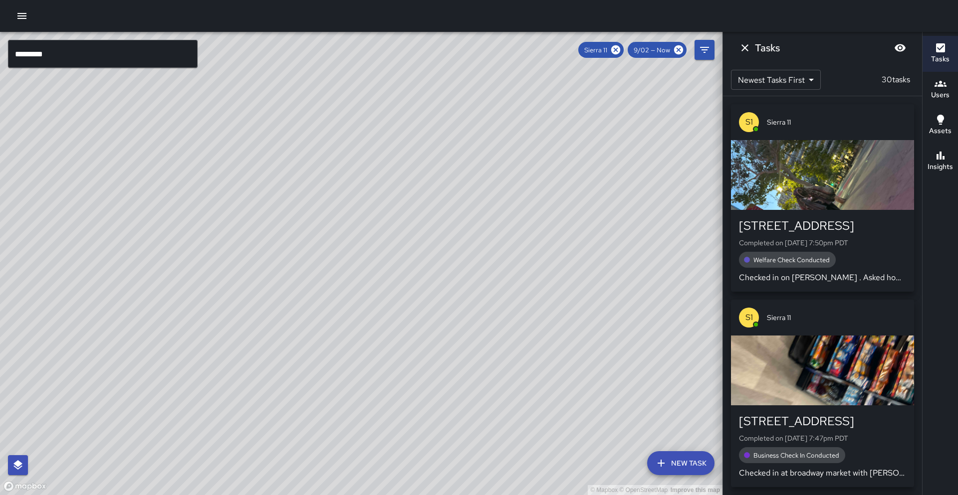
drag, startPoint x: 153, startPoint y: 316, endPoint x: 244, endPoint y: 117, distance: 218.7
click at [244, 117] on div "© Mapbox © OpenStreetMap Improve this map" at bounding box center [361, 263] width 722 height 463
drag, startPoint x: 263, startPoint y: 369, endPoint x: 271, endPoint y: 395, distance: 27.8
click at [271, 395] on div "© Mapbox © OpenStreetMap Improve this map" at bounding box center [361, 263] width 722 height 463
drag, startPoint x: 312, startPoint y: 345, endPoint x: 304, endPoint y: 355, distance: 12.7
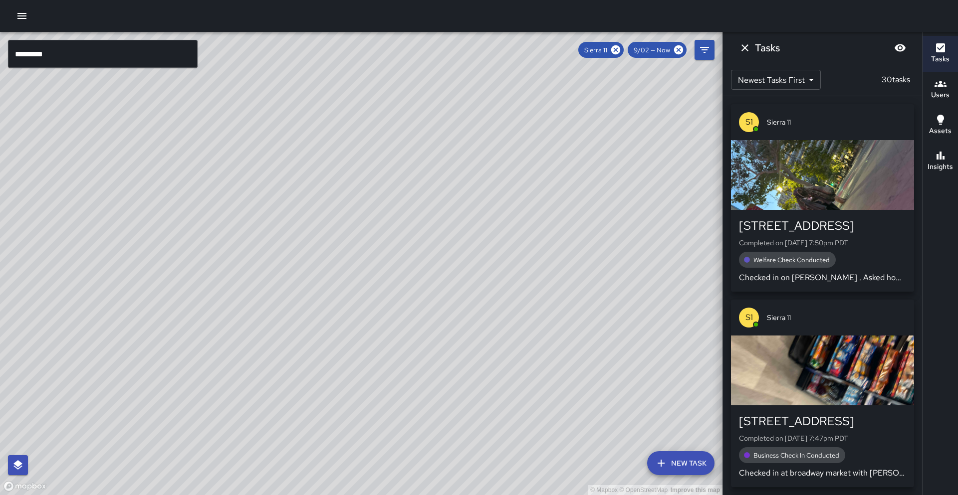
click at [304, 355] on div "© Mapbox © OpenStreetMap Improve this map" at bounding box center [361, 263] width 722 height 463
drag, startPoint x: 324, startPoint y: 397, endPoint x: 333, endPoint y: 380, distance: 20.1
click at [333, 380] on div "© Mapbox © OpenStreetMap Improve this map" at bounding box center [361, 263] width 722 height 463
click at [615, 51] on icon at bounding box center [615, 49] width 11 height 11
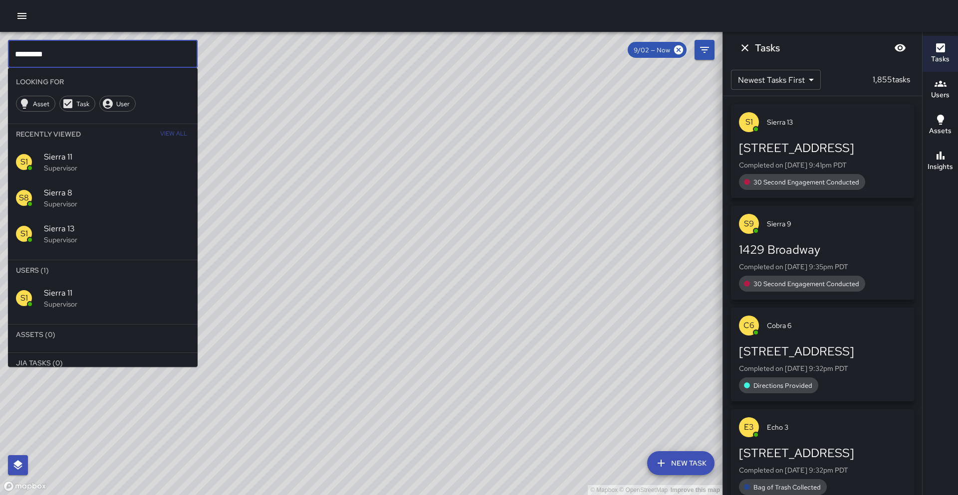
drag, startPoint x: 64, startPoint y: 48, endPoint x: 0, endPoint y: 33, distance: 65.7
click at [0, 33] on div "© Mapbox © OpenStreetMap Improve this map ********* ​ Looking For Asset Task Us…" at bounding box center [361, 263] width 722 height 463
